Goal: Task Accomplishment & Management: Manage account settings

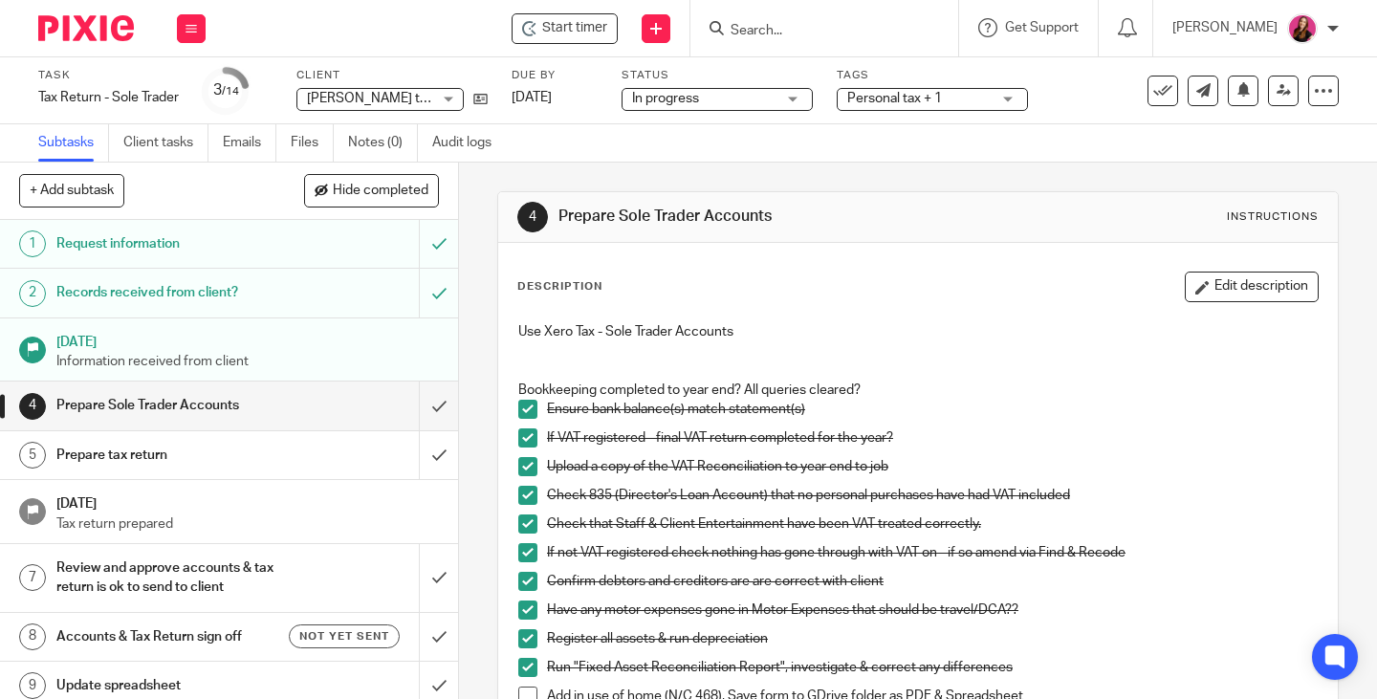
scroll to position [383, 0]
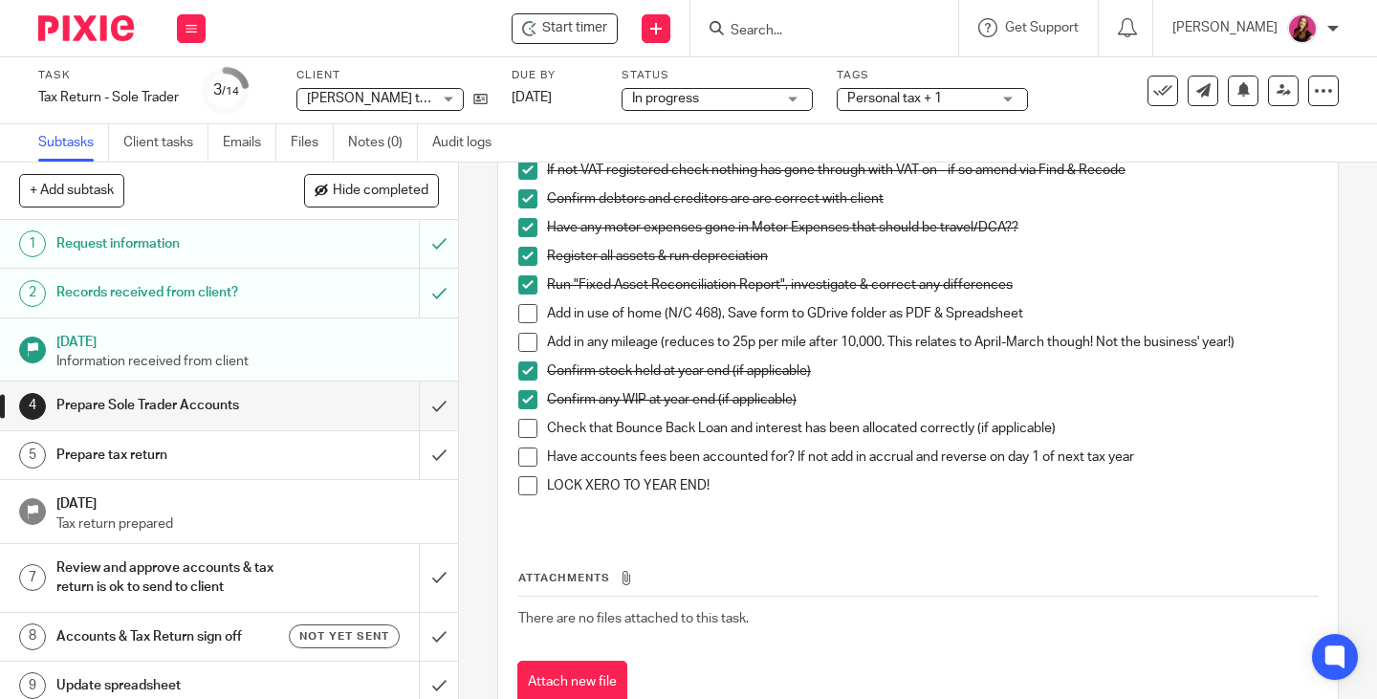
click at [903, 99] on span "Personal tax + 1" at bounding box center [894, 98] width 95 height 13
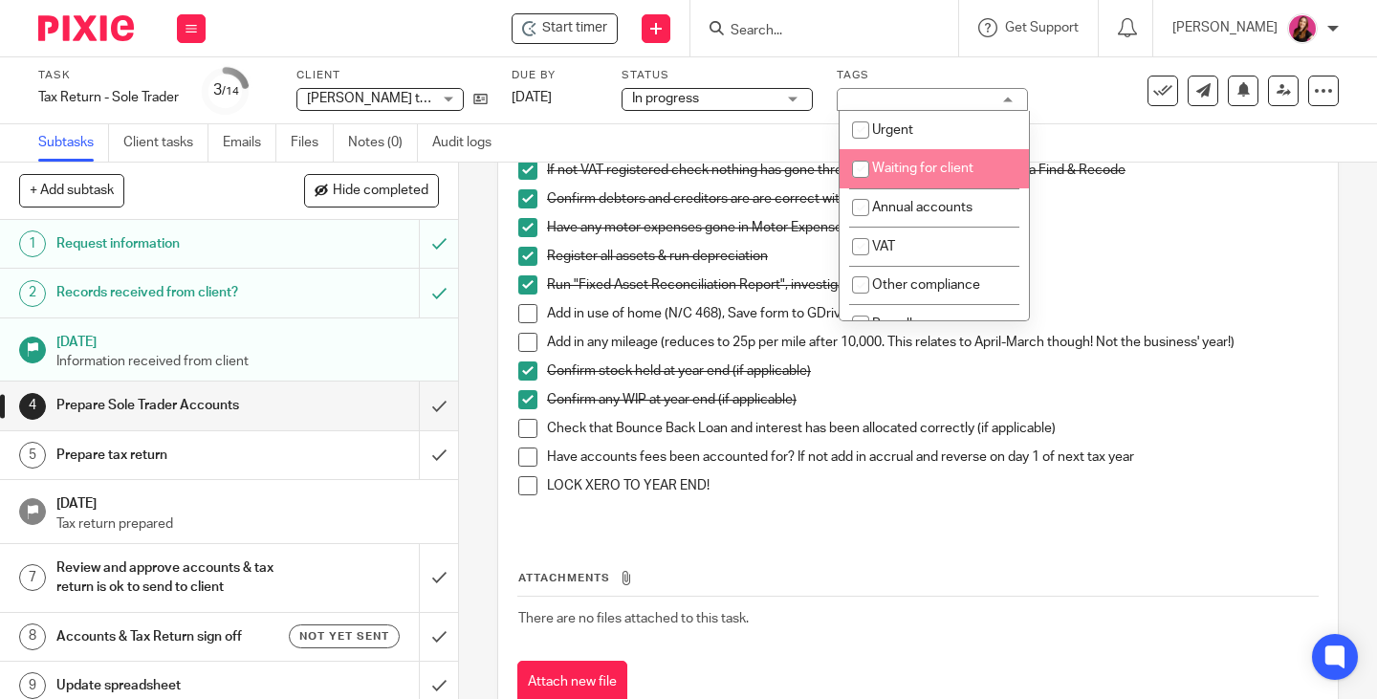
click at [928, 162] on span "Waiting for client" at bounding box center [922, 168] width 101 height 13
checkbox input "true"
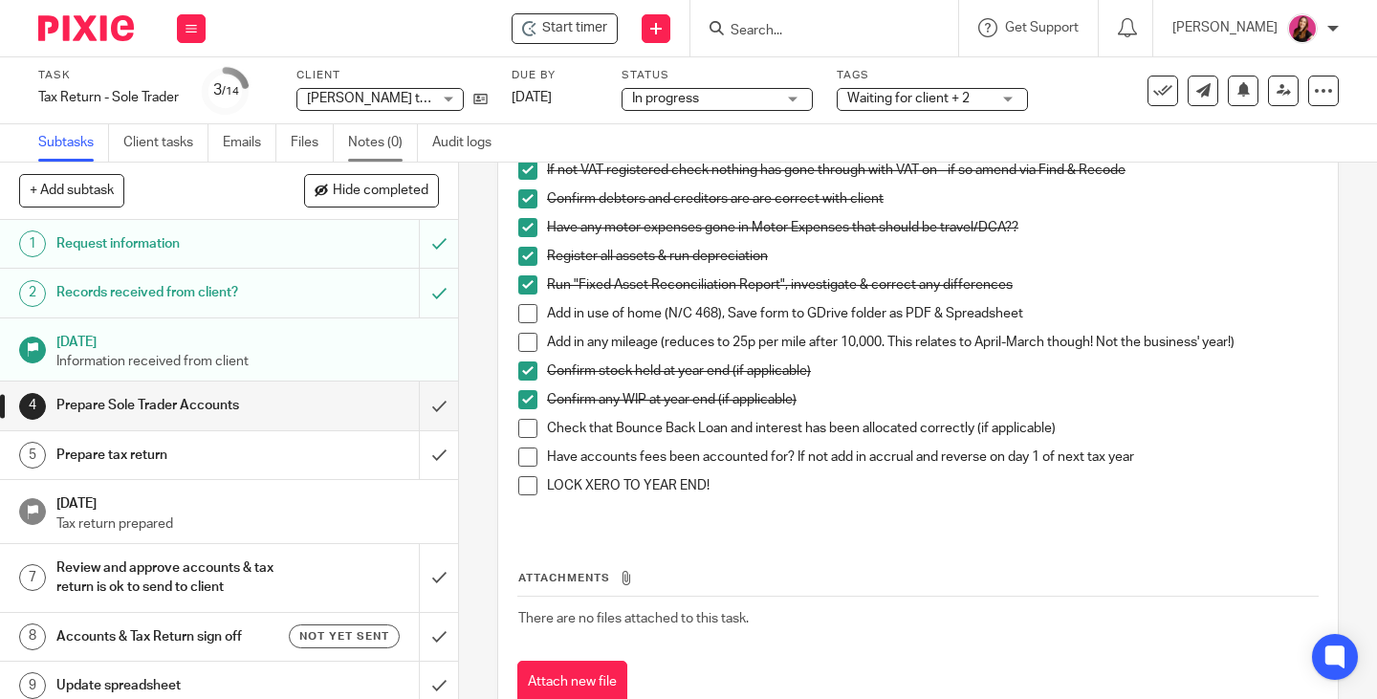
click at [370, 140] on link "Notes (0)" at bounding box center [383, 142] width 70 height 37
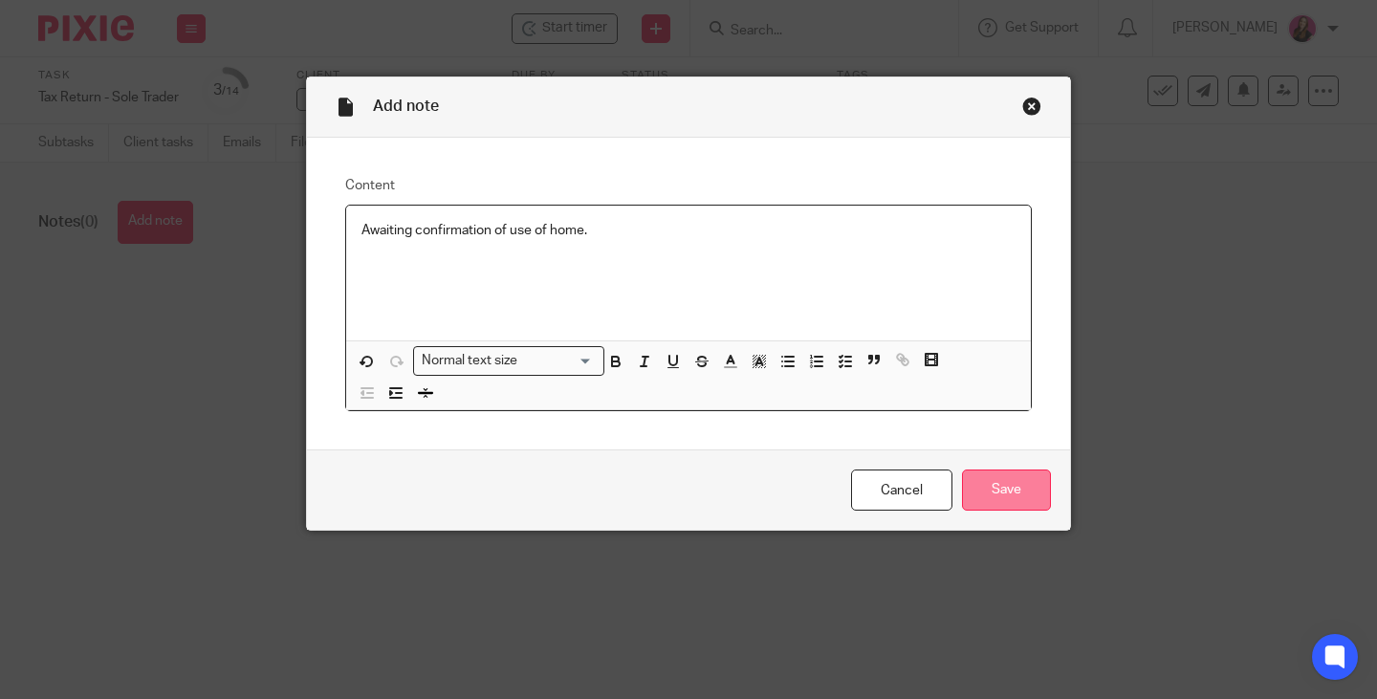
click at [1012, 495] on input "Save" at bounding box center [1006, 490] width 89 height 41
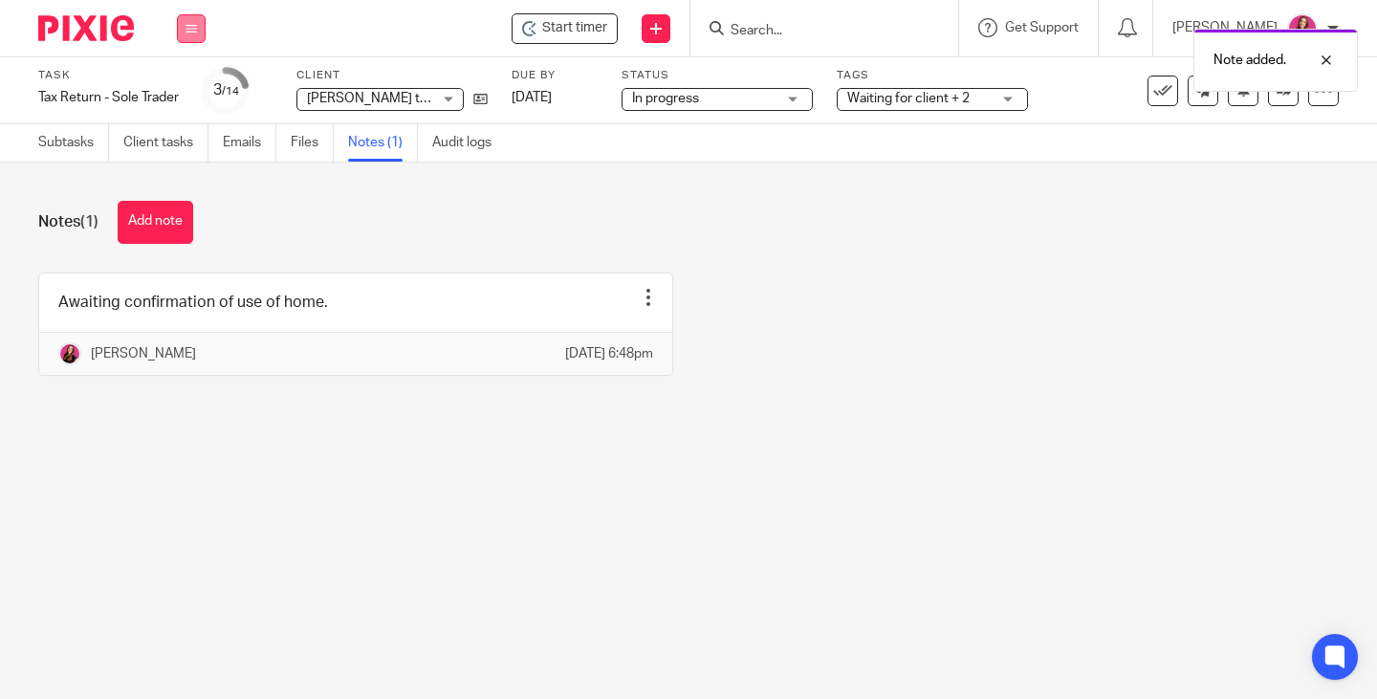
click at [202, 31] on button at bounding box center [191, 28] width 29 height 29
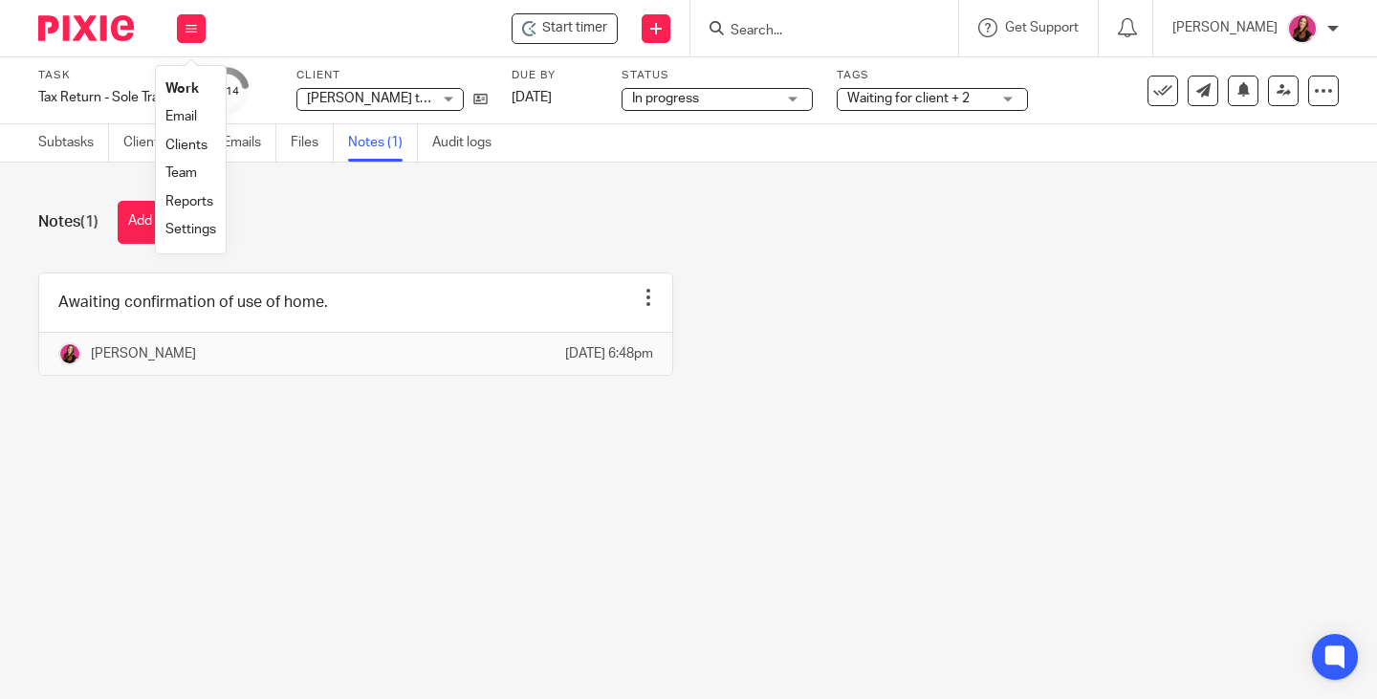
click at [191, 90] on link "Work" at bounding box center [181, 88] width 33 height 13
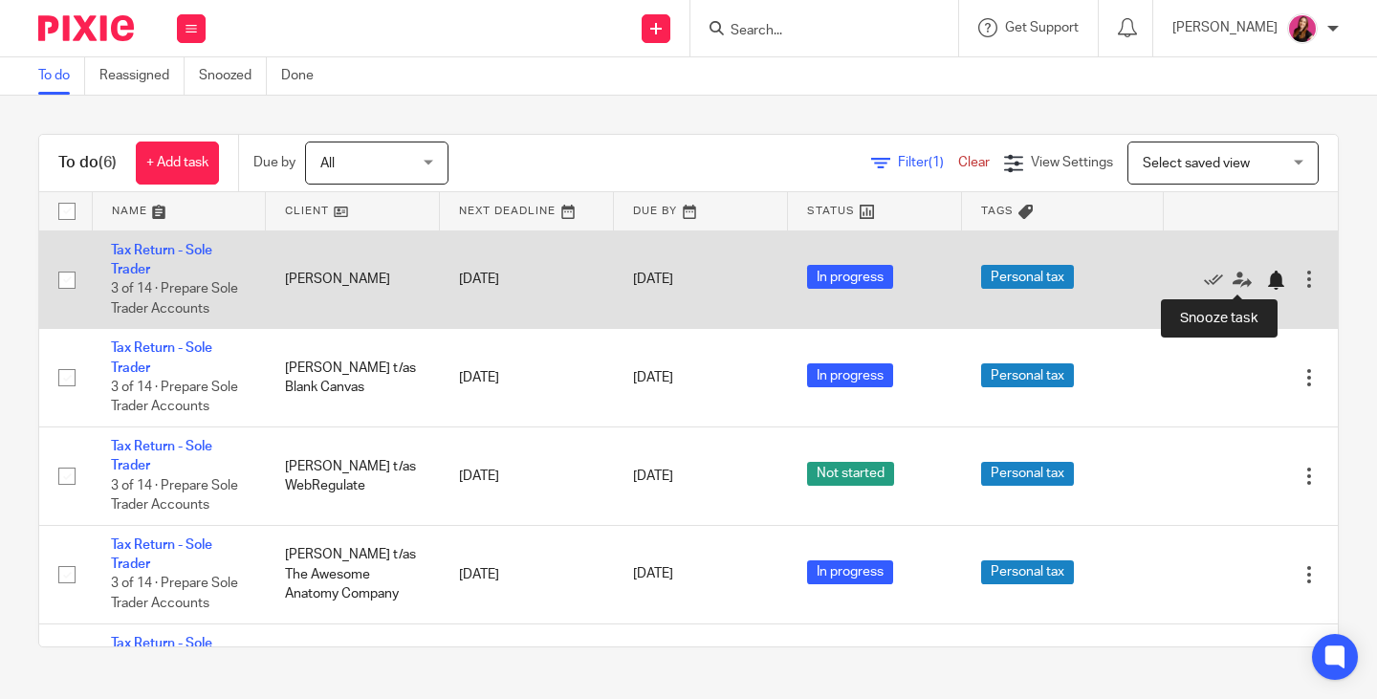
click at [1266, 280] on div at bounding box center [1275, 280] width 19 height 19
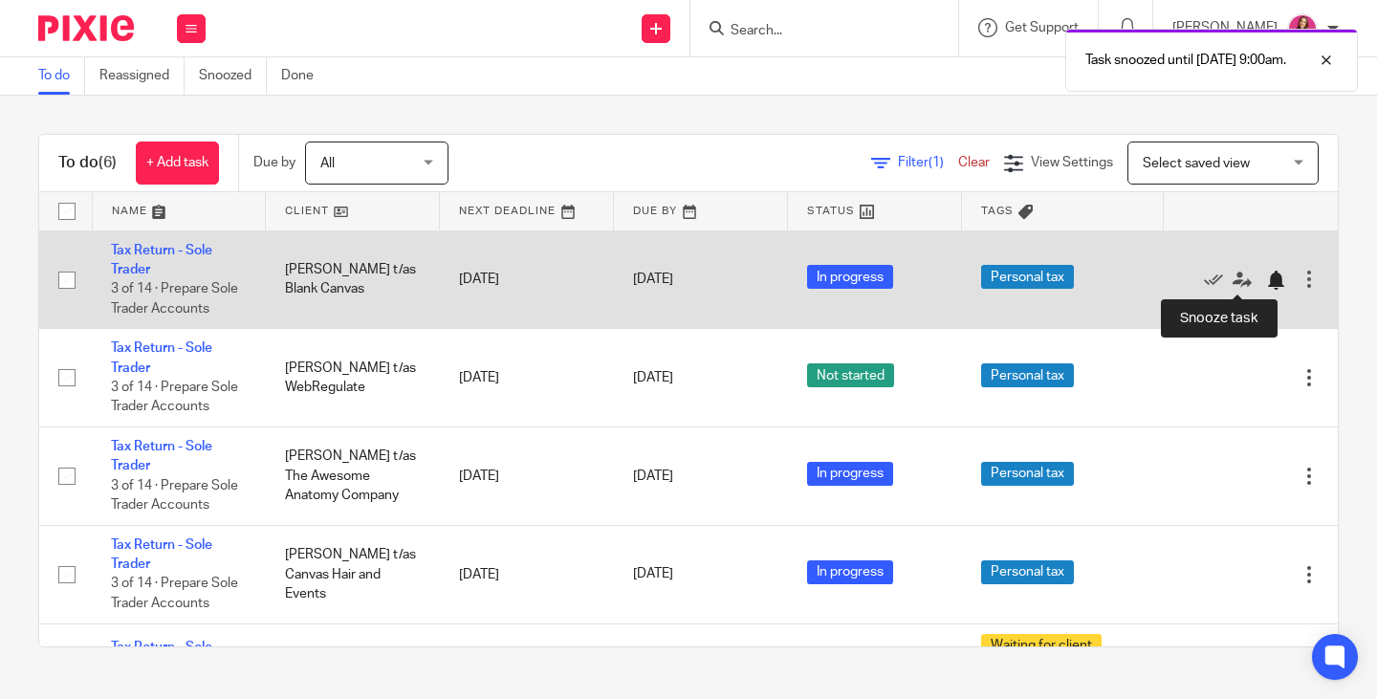
click at [1266, 281] on div at bounding box center [1275, 280] width 19 height 19
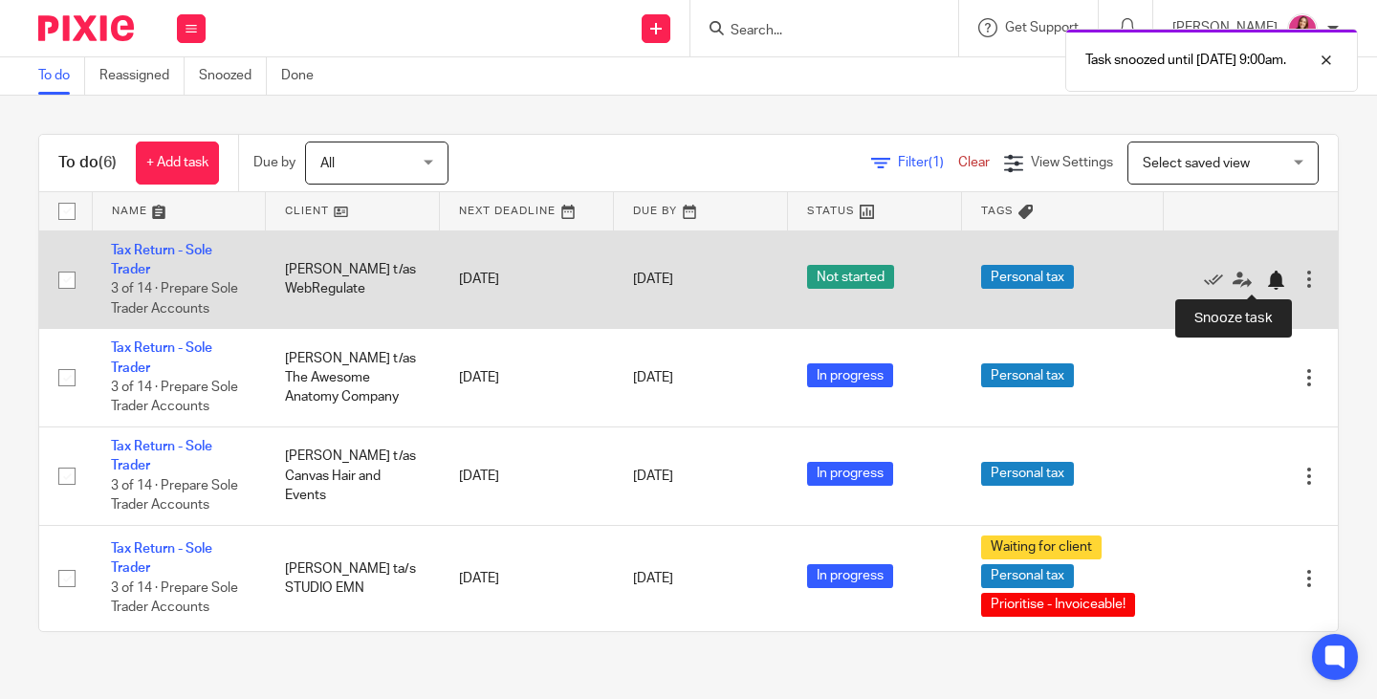
click at [1266, 278] on div at bounding box center [1275, 280] width 19 height 19
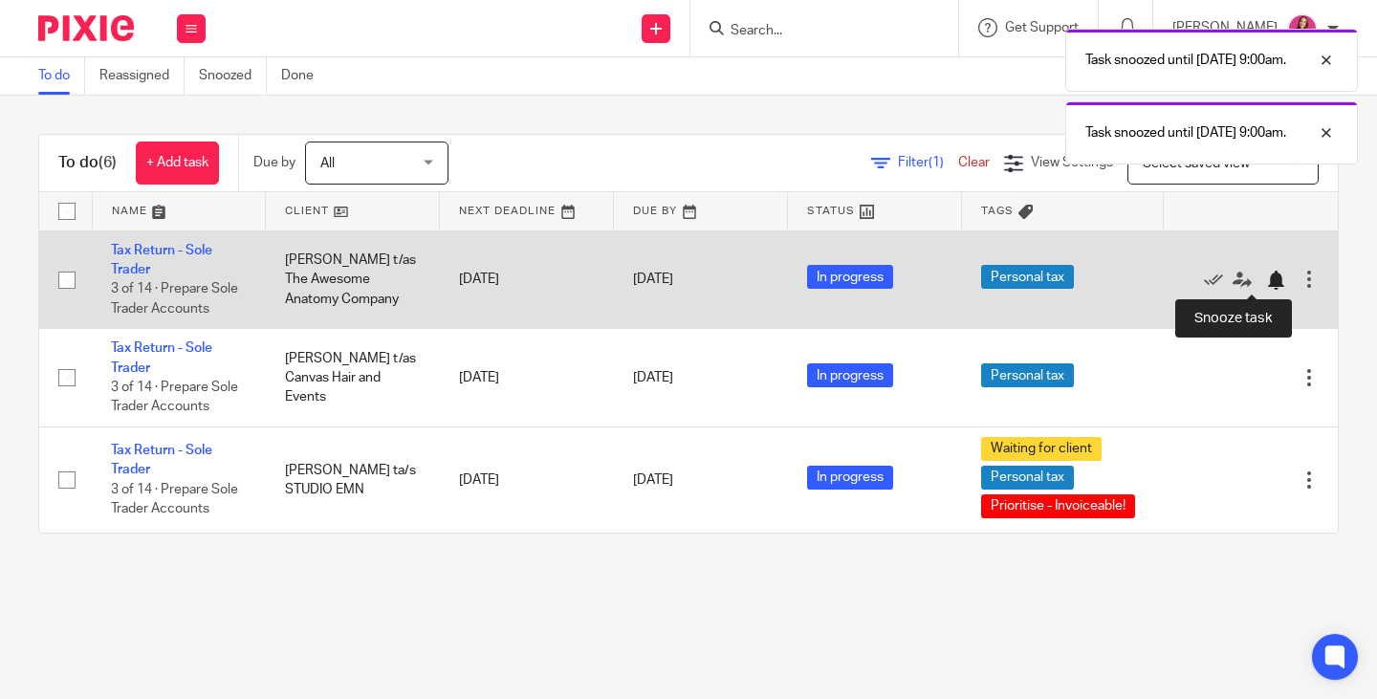
click at [1266, 280] on div at bounding box center [1275, 280] width 19 height 19
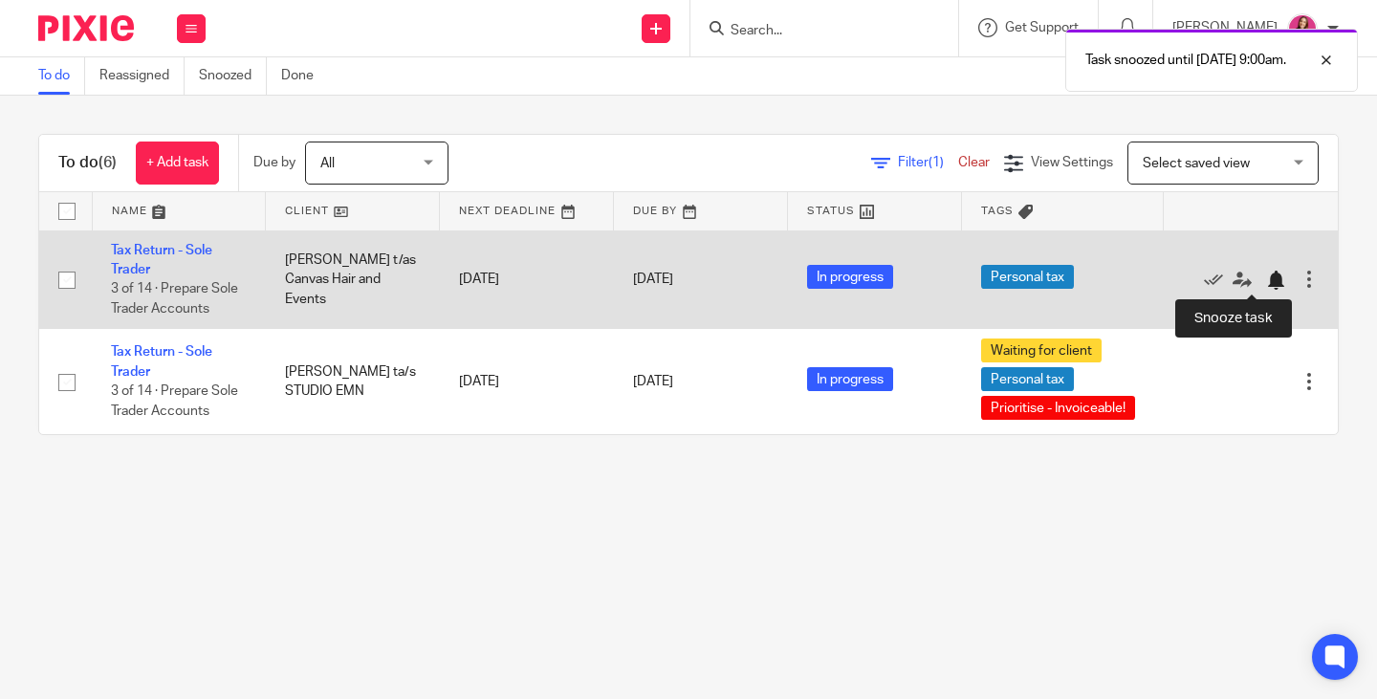
click at [1266, 283] on div at bounding box center [1275, 280] width 19 height 19
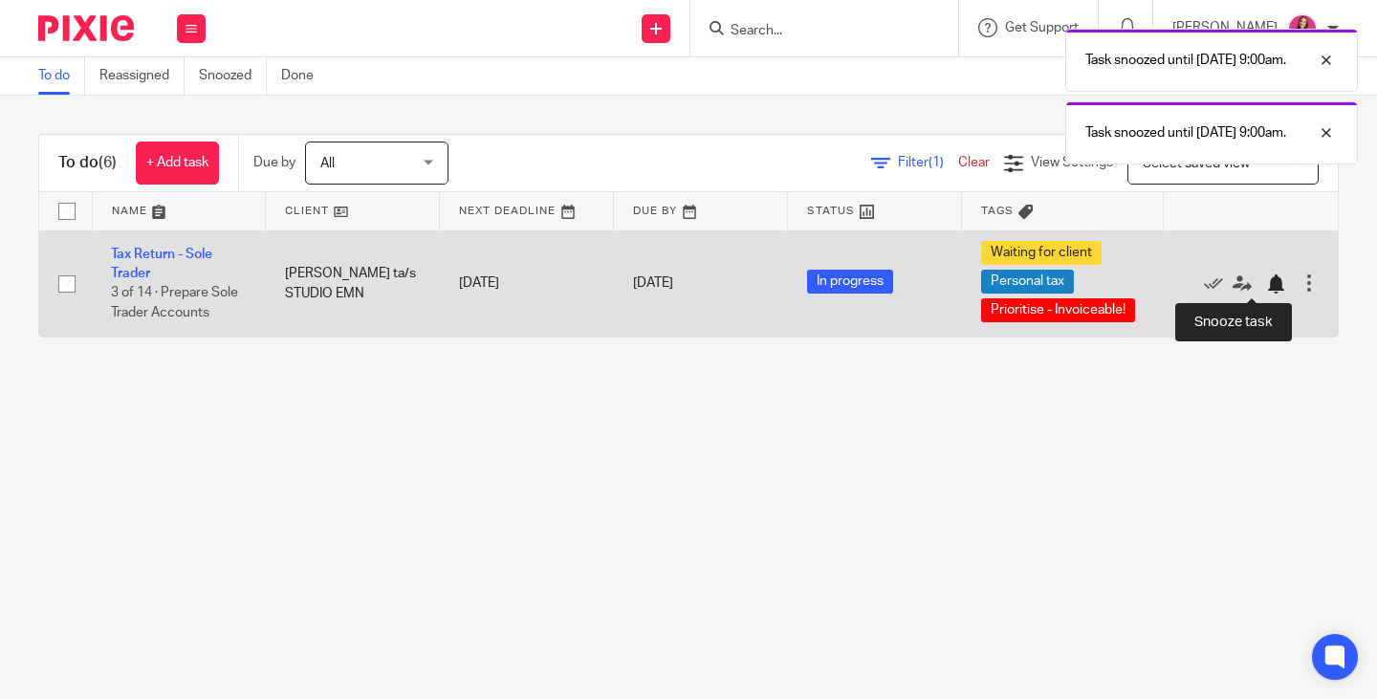
drag, startPoint x: 1248, startPoint y: 281, endPoint x: 1227, endPoint y: 288, distance: 22.1
click at [1266, 281] on div at bounding box center [1275, 283] width 19 height 19
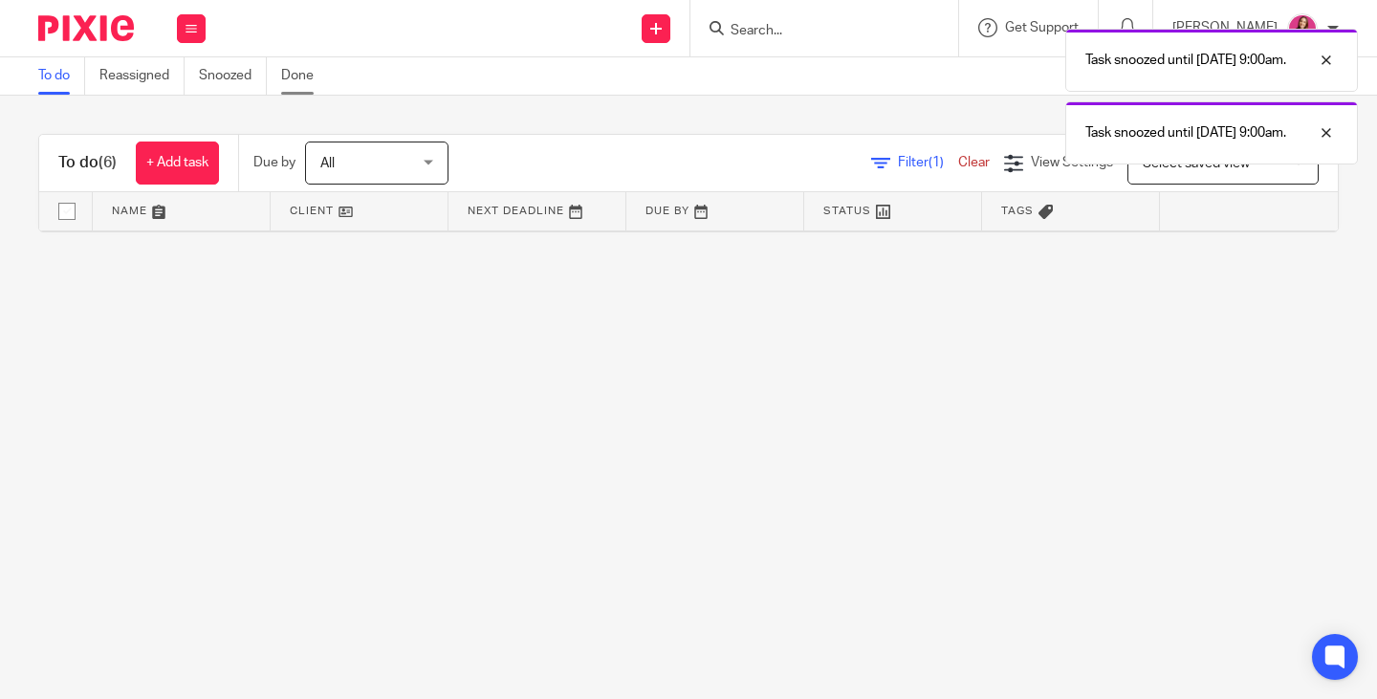
click at [304, 79] on link "Done" at bounding box center [304, 75] width 47 height 37
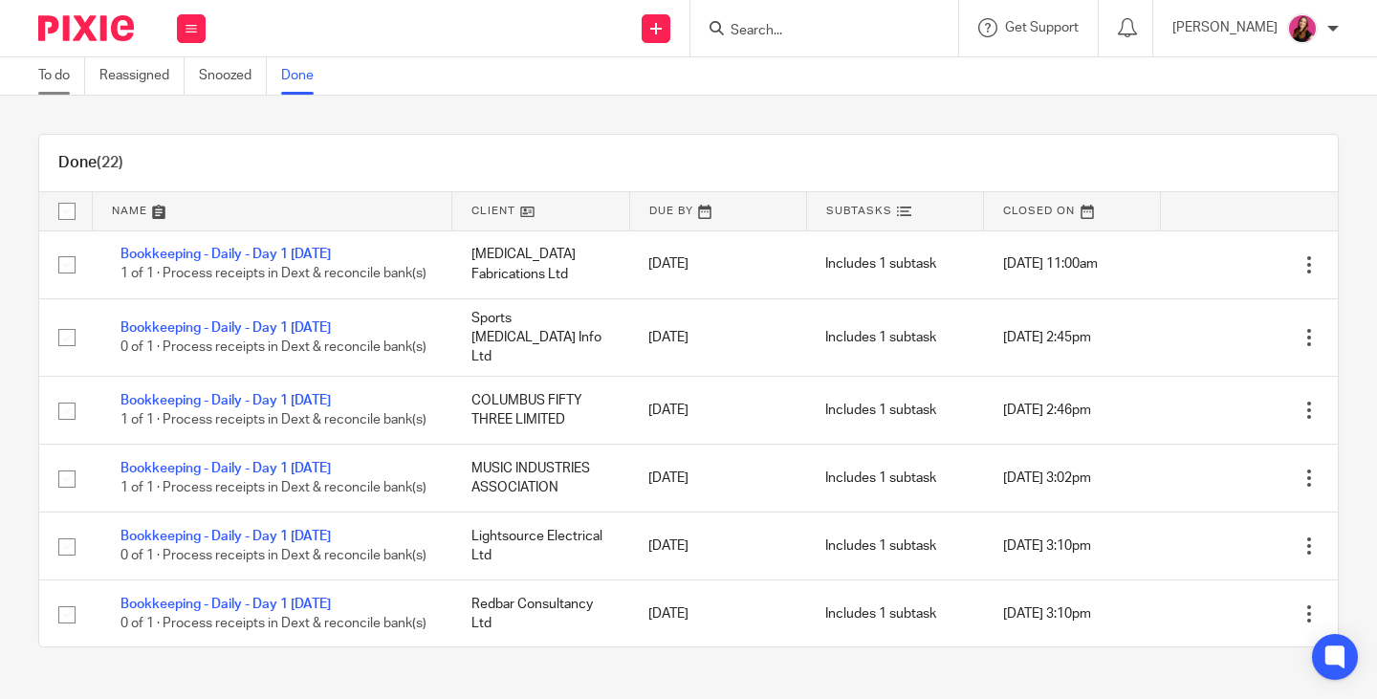
drag, startPoint x: 0, startPoint y: 0, endPoint x: 59, endPoint y: 80, distance: 99.8
click at [59, 80] on link "To do" at bounding box center [61, 75] width 47 height 37
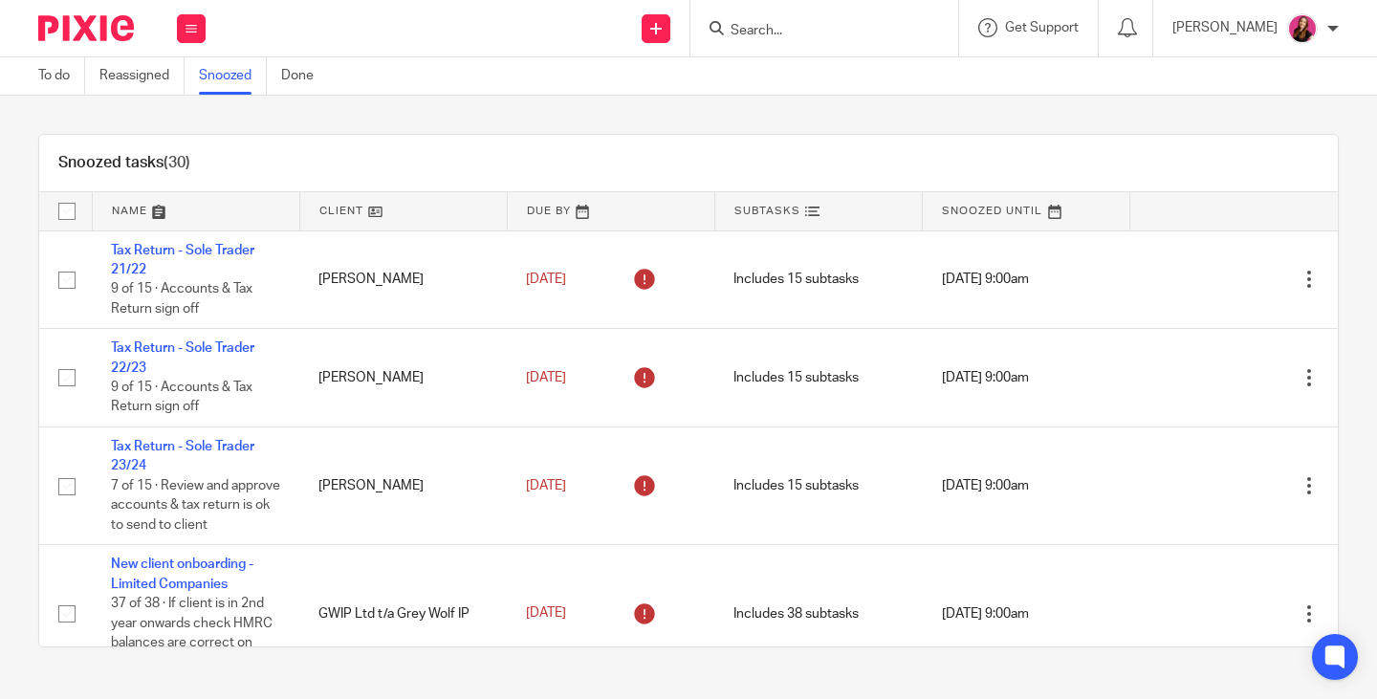
click at [197, 30] on button at bounding box center [191, 28] width 29 height 29
click at [185, 166] on link "Team" at bounding box center [181, 172] width 32 height 13
